Goal: Submit feedback/report problem: Submit feedback/report problem

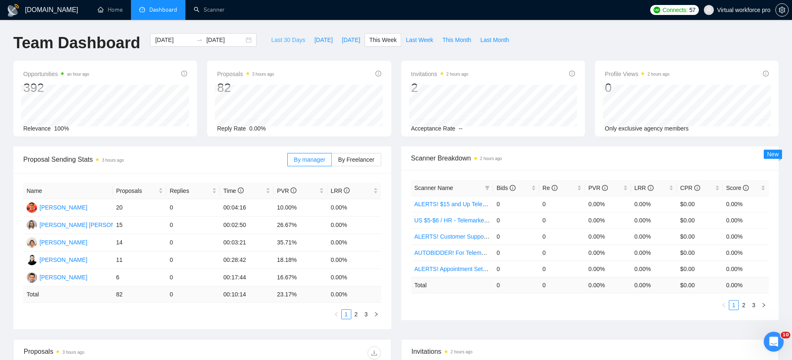
click at [283, 42] on span "Last 30 Days" at bounding box center [288, 39] width 34 height 9
type input "[DATE]"
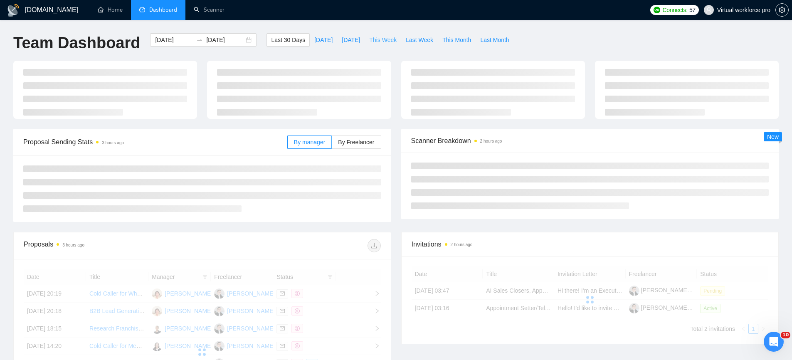
click at [384, 46] on button "This Week" at bounding box center [383, 39] width 37 height 13
type input "[DATE]"
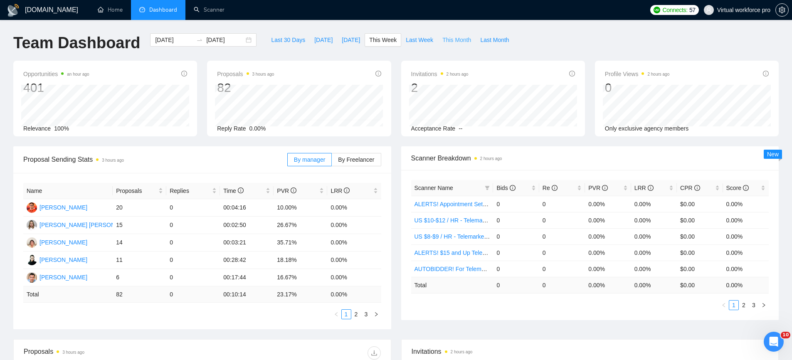
click at [456, 41] on span "This Month" at bounding box center [456, 39] width 29 height 9
type input "[DATE]"
click at [273, 42] on span "Last 30 Days" at bounding box center [288, 39] width 34 height 9
type input "[DATE]"
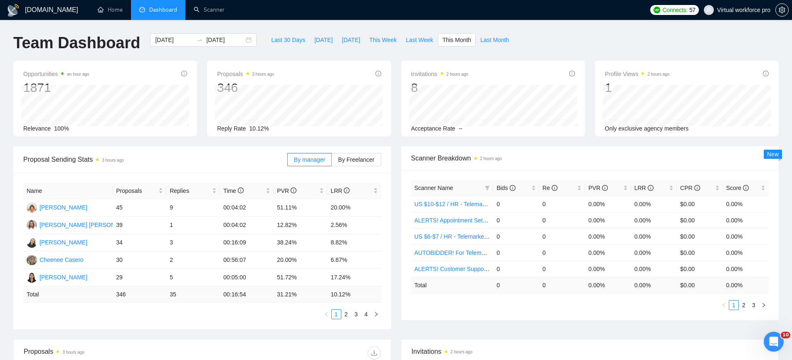
type input "[DATE]"
click at [118, 10] on link "Home" at bounding box center [110, 9] width 25 height 7
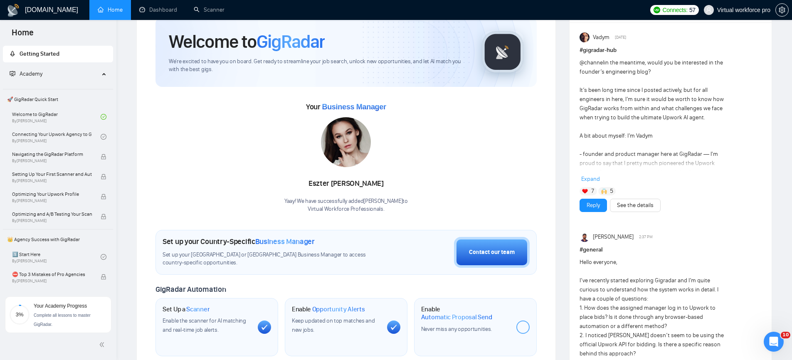
scroll to position [32, 0]
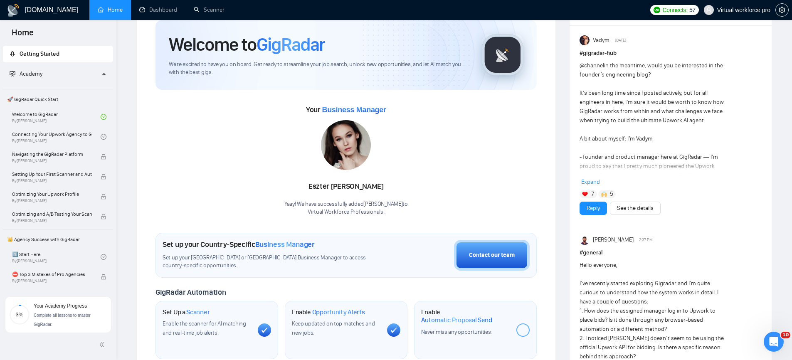
click at [54, 306] on span "Your Academy Progress" at bounding box center [60, 306] width 53 height 6
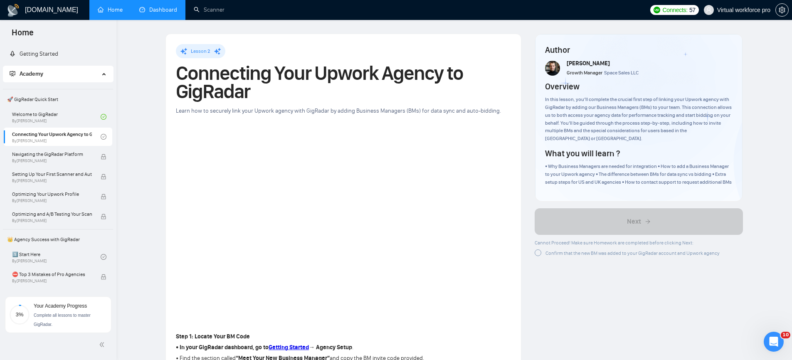
click at [161, 12] on link "Dashboard" at bounding box center [158, 9] width 38 height 7
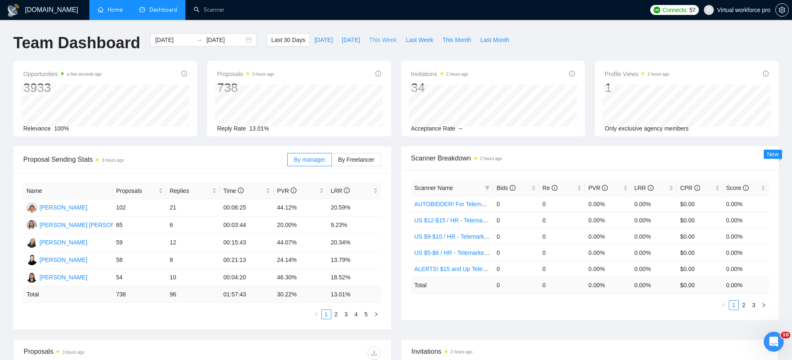
click at [397, 41] on span "This Week" at bounding box center [382, 39] width 27 height 9
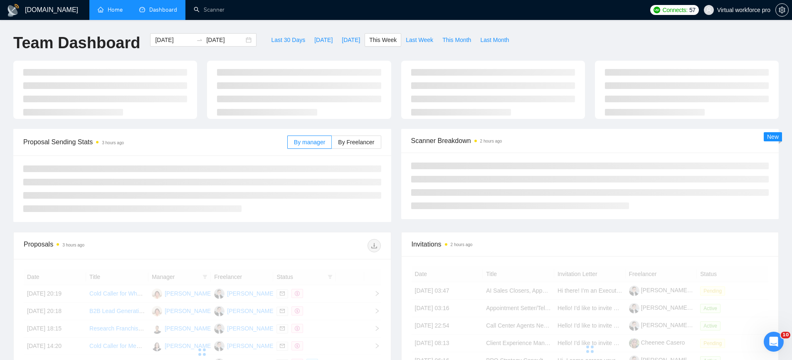
type input "[DATE]"
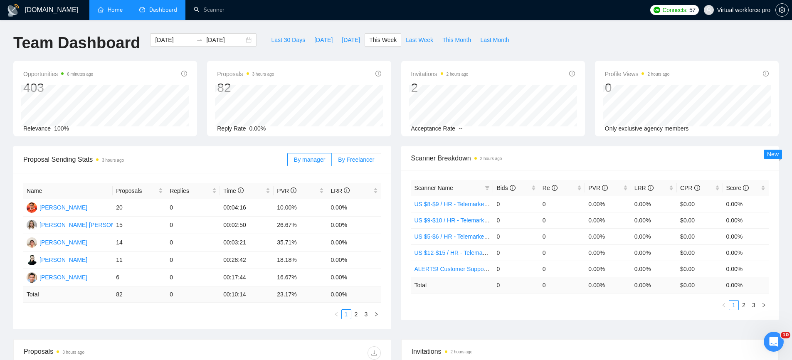
click at [357, 159] on span "By Freelancer" at bounding box center [356, 159] width 36 height 7
click at [332, 162] on input "By Freelancer" at bounding box center [332, 162] width 0 height 0
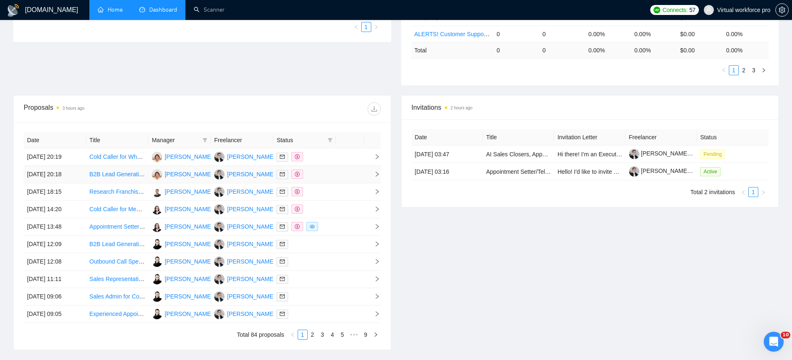
scroll to position [228, 0]
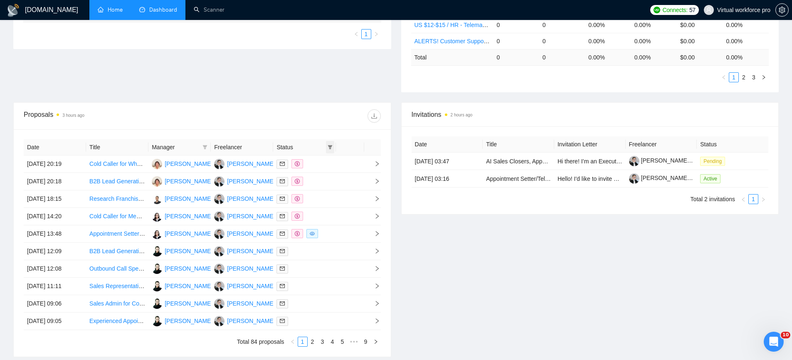
click at [328, 148] on icon "filter" at bounding box center [330, 147] width 5 height 5
click at [304, 167] on span "Chat" at bounding box center [309, 162] width 40 height 9
checkbox input "true"
click at [324, 194] on span "OK" at bounding box center [323, 192] width 8 height 9
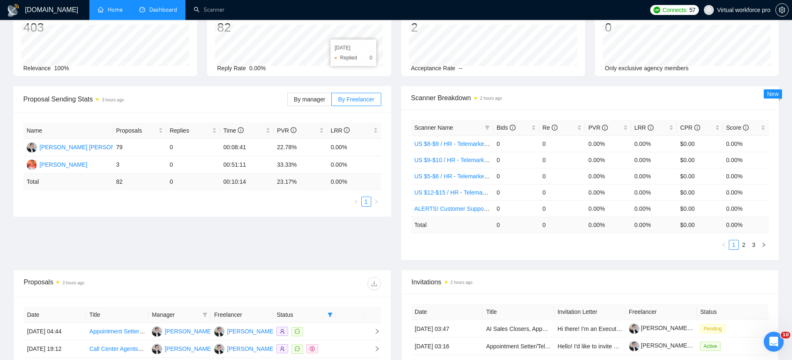
scroll to position [159, 0]
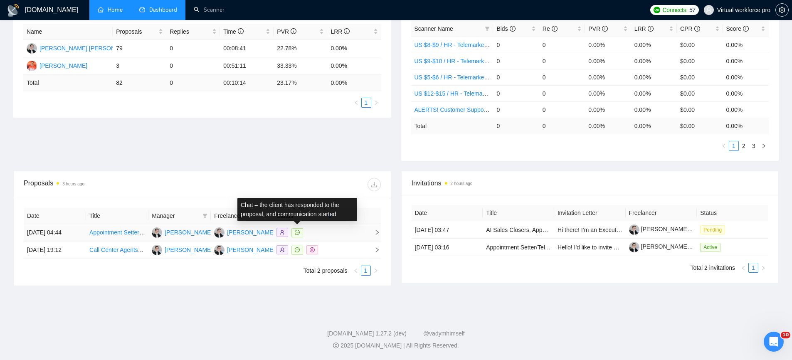
click at [302, 230] on span at bounding box center [297, 232] width 12 height 9
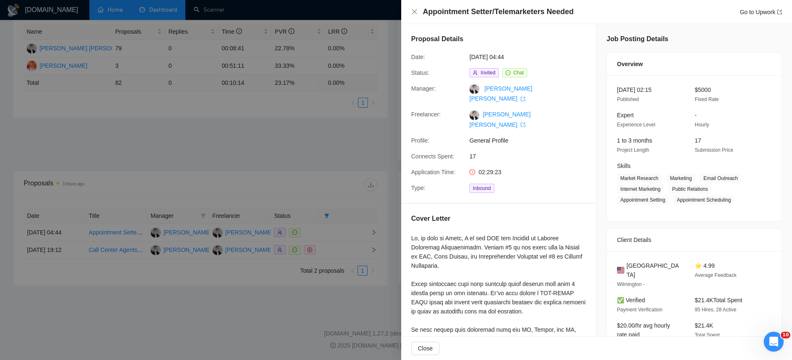
click at [309, 284] on div at bounding box center [396, 180] width 792 height 360
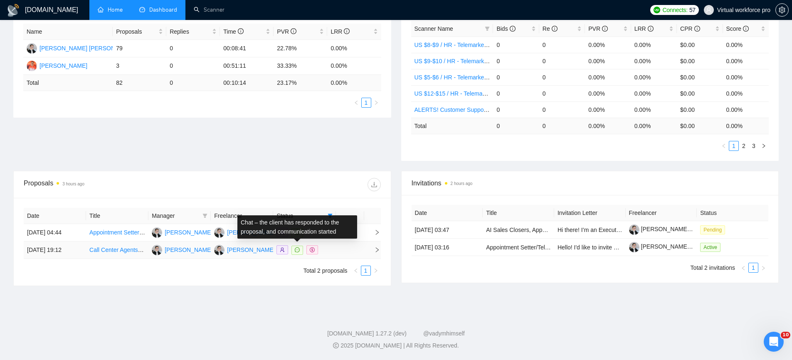
click at [294, 252] on span at bounding box center [297, 250] width 12 height 9
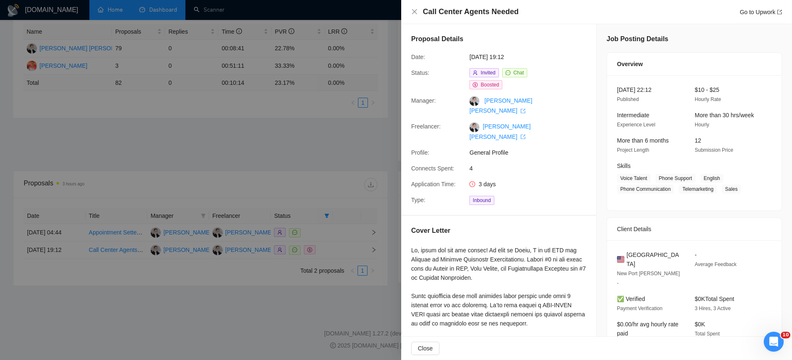
click at [294, 111] on div at bounding box center [396, 180] width 792 height 360
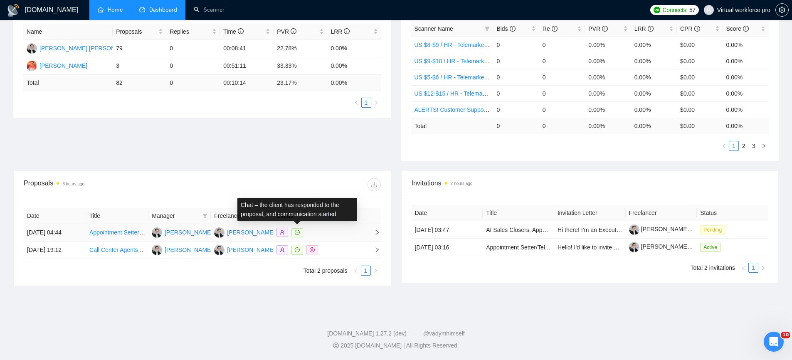
click at [301, 232] on span at bounding box center [297, 232] width 12 height 9
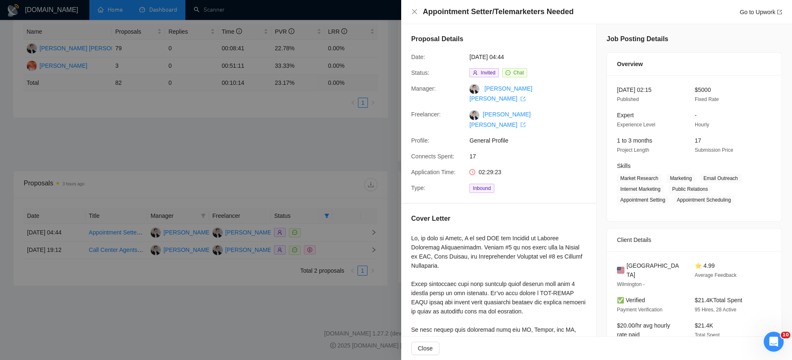
click at [272, 136] on div at bounding box center [396, 180] width 792 height 360
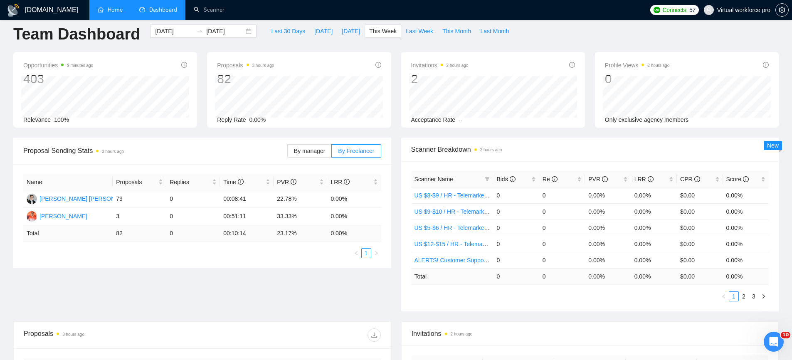
scroll to position [0, 0]
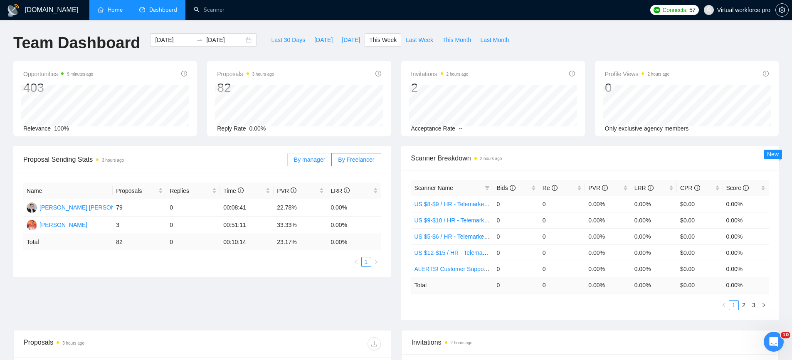
drag, startPoint x: 307, startPoint y: 159, endPoint x: 314, endPoint y: 160, distance: 6.3
click at [307, 159] on span "By manager" at bounding box center [309, 159] width 31 height 7
click at [288, 162] on input "By manager" at bounding box center [288, 162] width 0 height 0
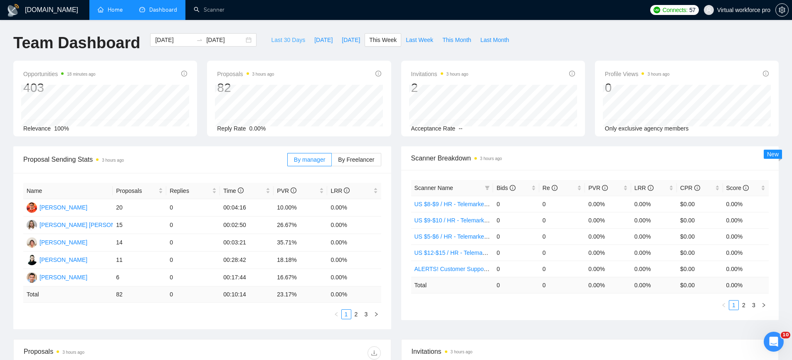
click at [289, 38] on span "Last 30 Days" at bounding box center [288, 39] width 34 height 9
type input "[DATE]"
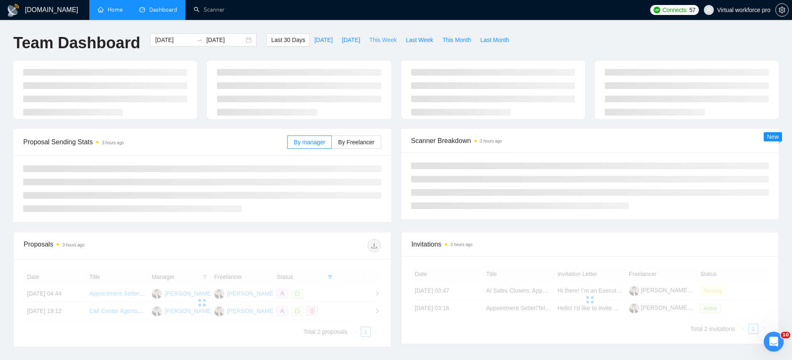
click at [393, 36] on span "This Week" at bounding box center [382, 39] width 27 height 9
type input "[DATE]"
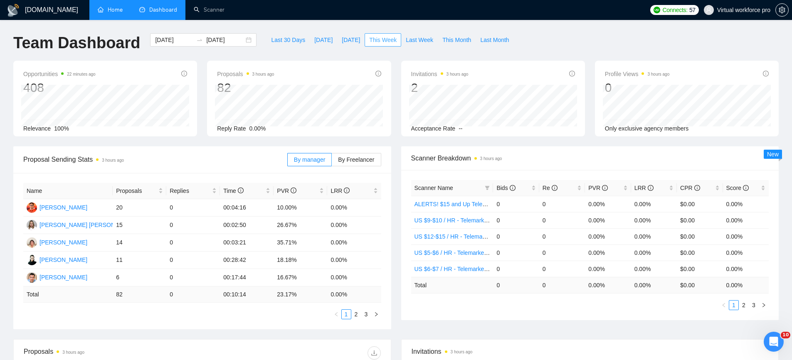
click at [382, 42] on span "This Week" at bounding box center [382, 39] width 27 height 9
click at [355, 40] on span "[DATE]" at bounding box center [351, 39] width 18 height 9
type input "[DATE]"
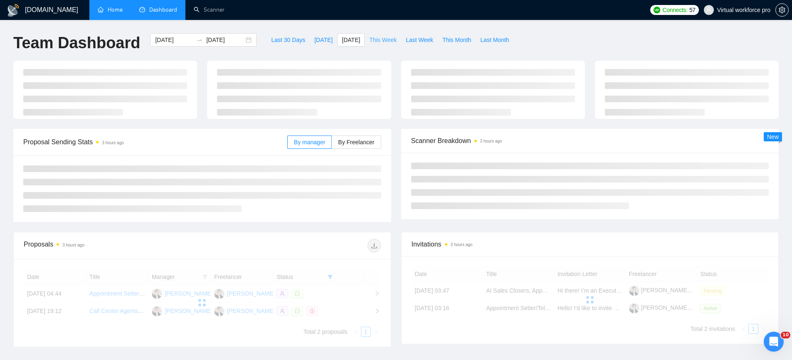
click at [380, 42] on span "This Week" at bounding box center [382, 39] width 27 height 9
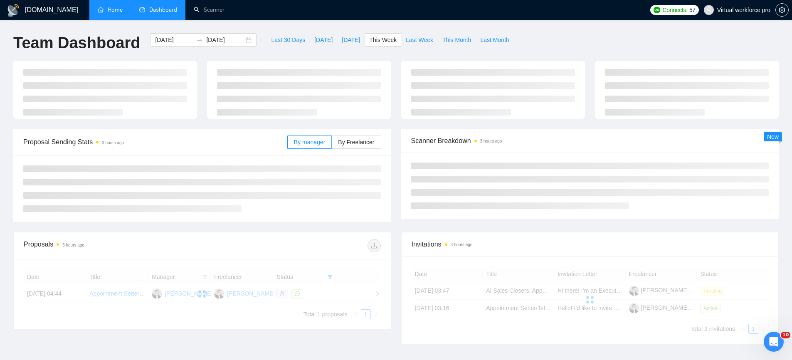
type input "[DATE]"
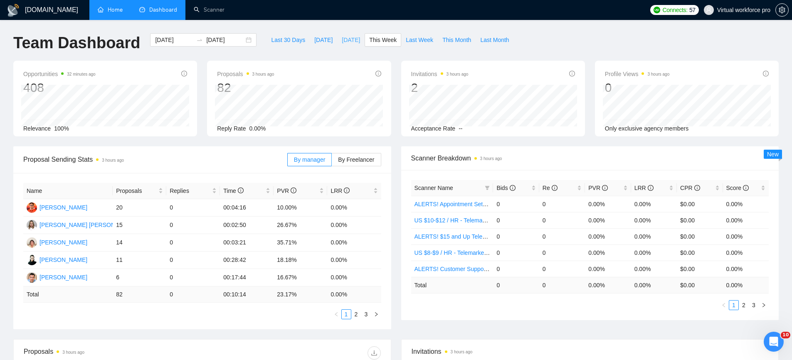
click at [345, 39] on span "[DATE]" at bounding box center [351, 39] width 18 height 9
type input "[DATE]"
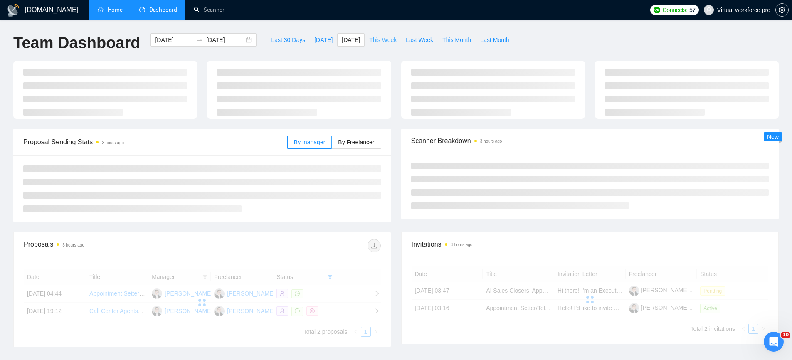
click at [393, 41] on span "This Week" at bounding box center [382, 39] width 27 height 9
type input "[DATE]"
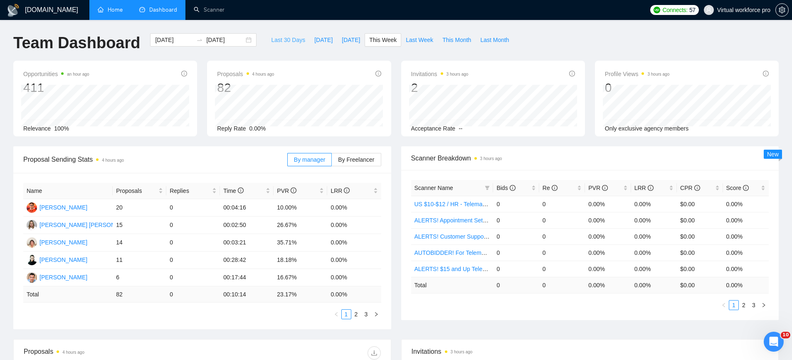
click at [286, 34] on button "Last 30 Days" at bounding box center [288, 39] width 43 height 13
type input "[DATE]"
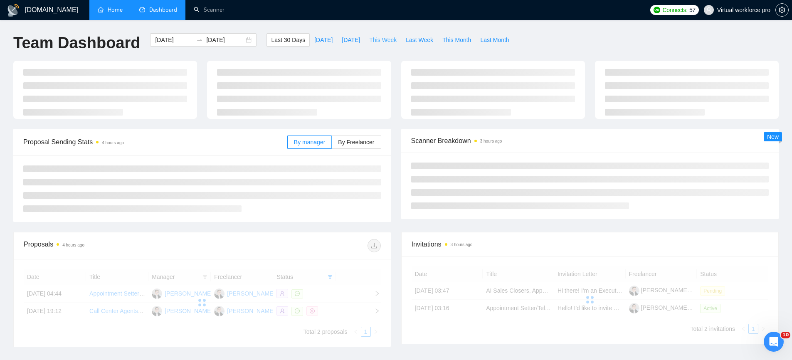
click at [392, 39] on span "This Week" at bounding box center [382, 39] width 27 height 9
type input "[DATE]"
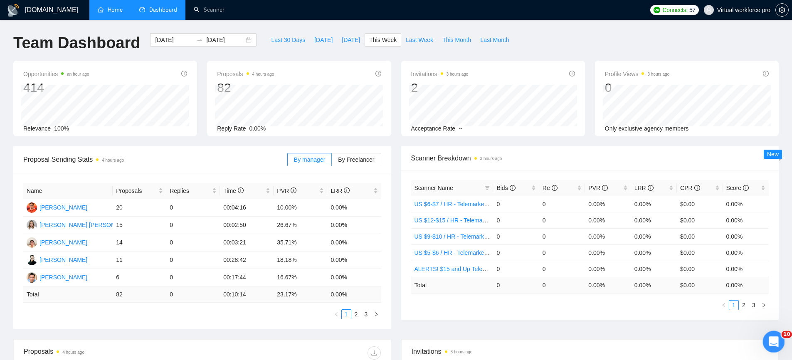
click at [774, 341] on icon "Open Intercom Messenger" at bounding box center [773, 341] width 14 height 14
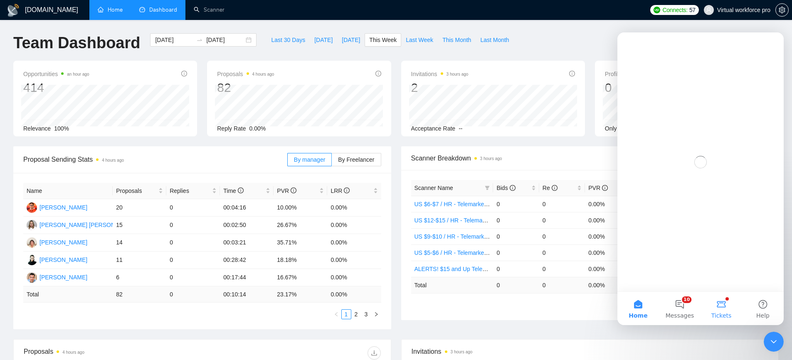
click at [721, 306] on button "Tickets" at bounding box center [722, 308] width 42 height 33
click at [687, 308] on button "10 Messages" at bounding box center [680, 308] width 42 height 33
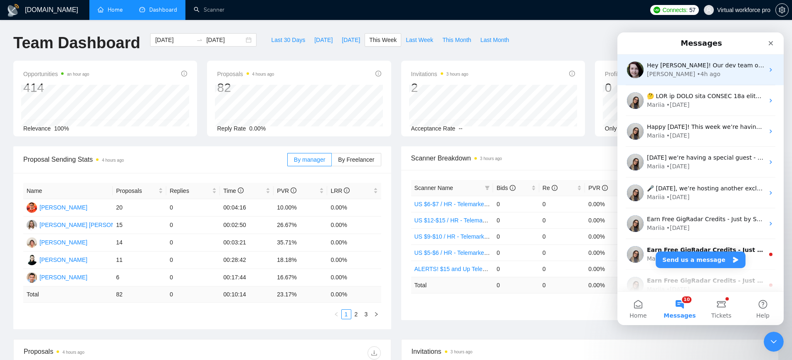
click at [657, 76] on div "[PERSON_NAME]" at bounding box center [671, 74] width 48 height 9
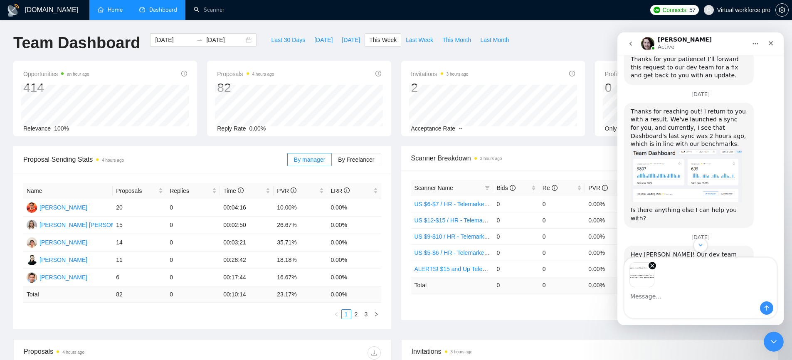
scroll to position [369, 0]
click at [653, 267] on icon "Remove image 1" at bounding box center [652, 265] width 7 height 7
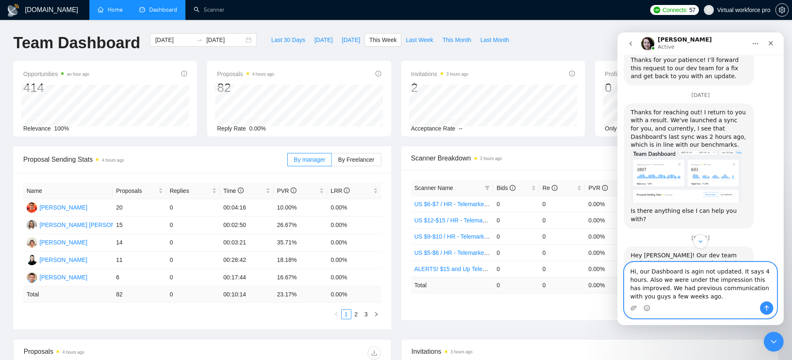
type textarea "Hi, our Dashboard is agin not updated. It says 4 hours. Also we were under the …"
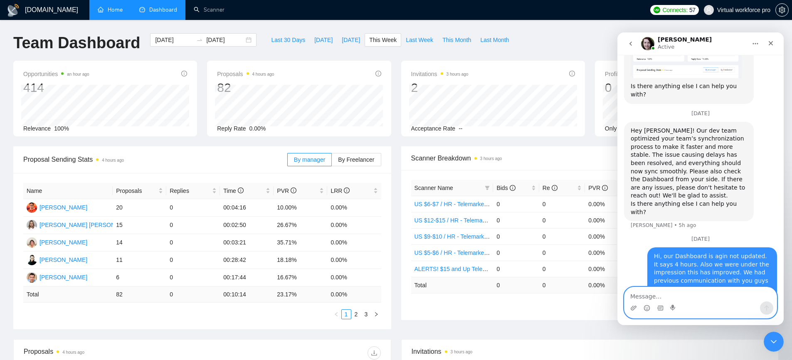
scroll to position [514, 0]
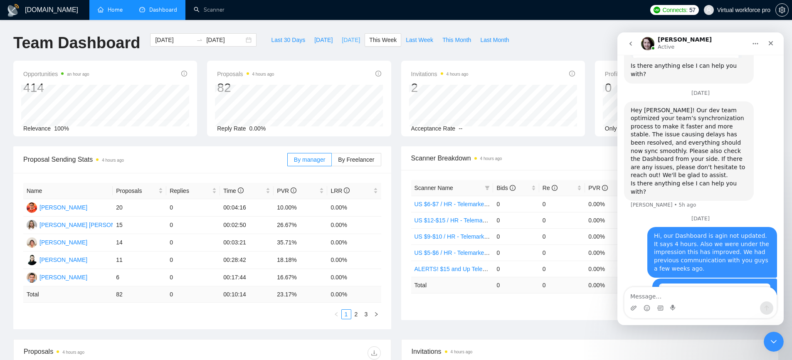
click at [346, 39] on span "[DATE]" at bounding box center [351, 39] width 18 height 9
type input "[DATE]"
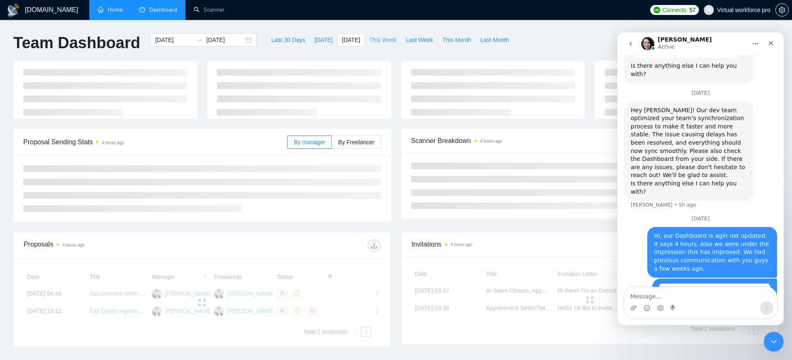
click at [398, 39] on button "This Week" at bounding box center [383, 39] width 37 height 13
type input "[DATE]"
